Goal: Task Accomplishment & Management: Complete application form

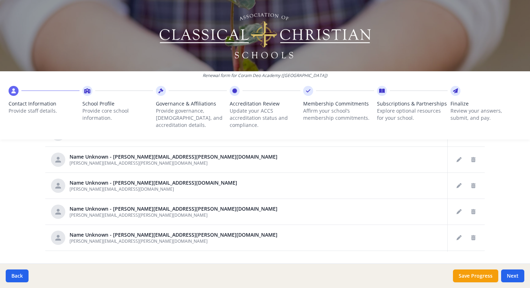
scroll to position [416, 0]
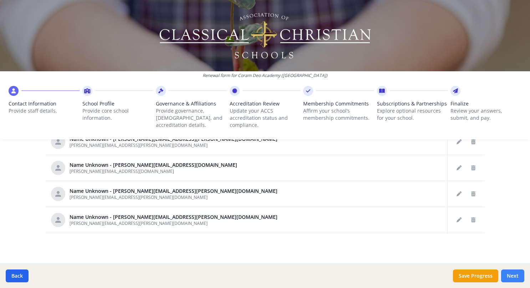
click at [392, 276] on button "Next" at bounding box center [512, 276] width 23 height 13
type input "(972) 691-5648"
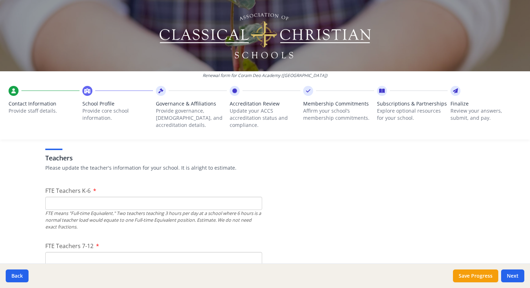
scroll to position [465, 0]
